Goal: Book appointment/travel/reservation

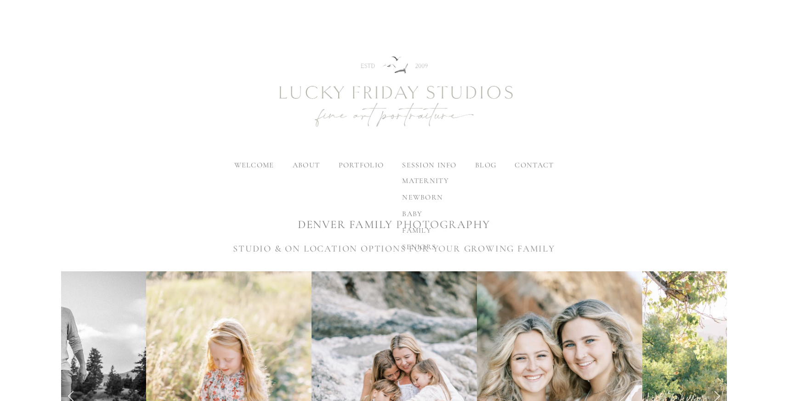
click at [421, 227] on span "family" at bounding box center [416, 230] width 29 height 9
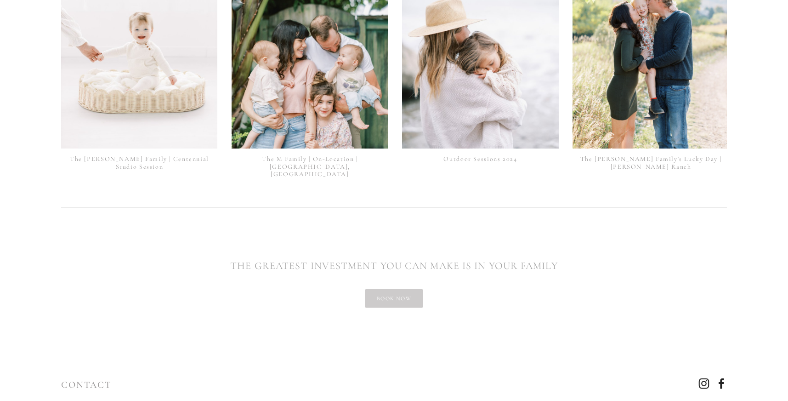
scroll to position [2361, 0]
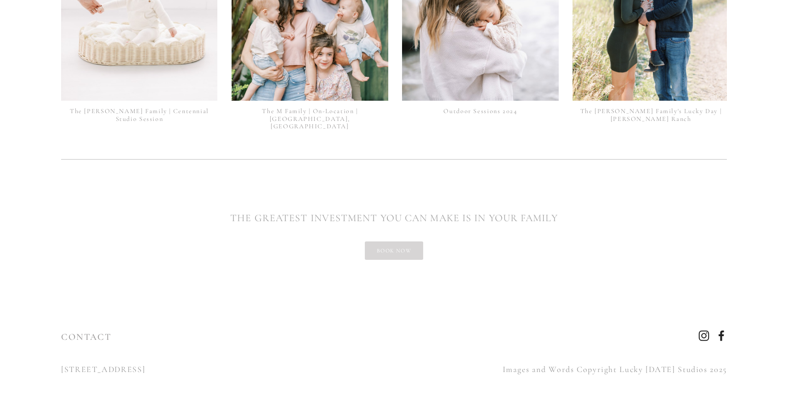
click at [416, 245] on link "book now" at bounding box center [394, 250] width 58 height 18
